Goal: Information Seeking & Learning: Learn about a topic

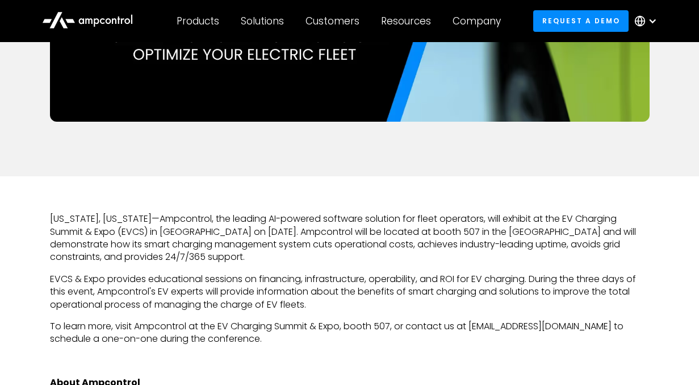
scroll to position [469, 0]
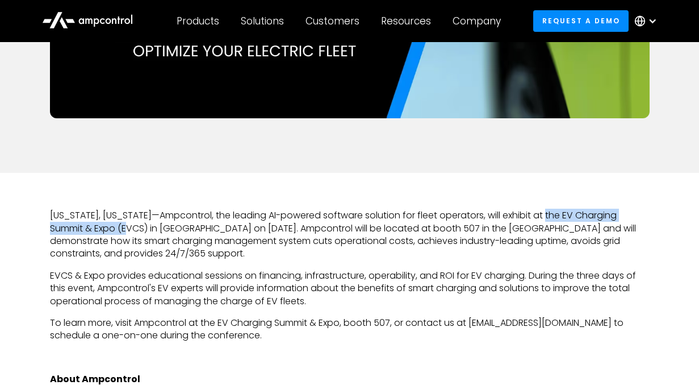
drag, startPoint x: 560, startPoint y: 214, endPoint x: 155, endPoint y: 235, distance: 405.7
click at [153, 232] on p "NEW YORK, NEW YORK—Ampcontrol, the leading AI-powered software solution for fle…" at bounding box center [350, 234] width 600 height 51
copy p "EV Charging Summit & Expo (EVCS) i"
click at [155, 235] on p "NEW YORK, NEW YORK—Ampcontrol, the leading AI-powered software solution for fle…" at bounding box center [350, 234] width 600 height 51
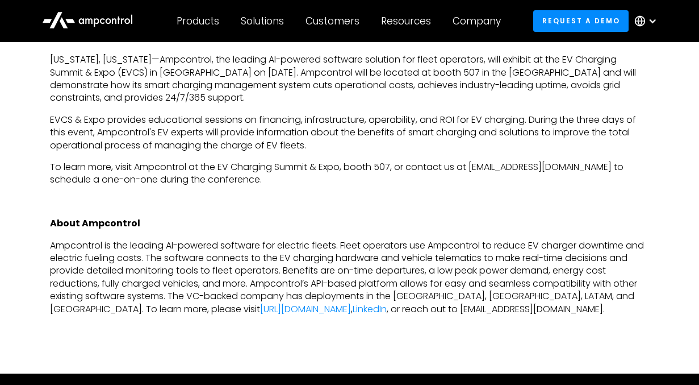
scroll to position [669, 0]
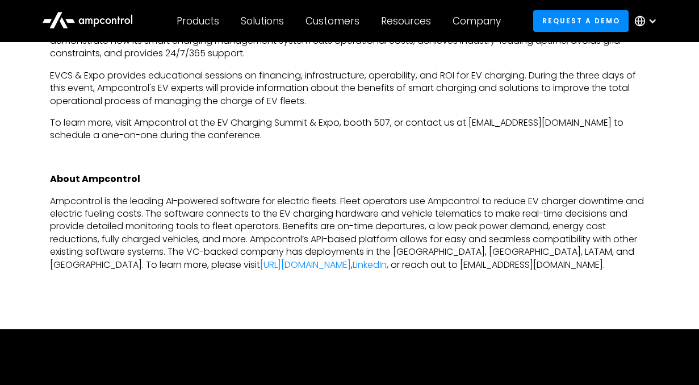
click at [155, 235] on p "Ampcontrol is the leading AI-powered software for electric fleets. Fleet operat…" at bounding box center [350, 233] width 600 height 76
